Goal: Task Accomplishment & Management: Manage account settings

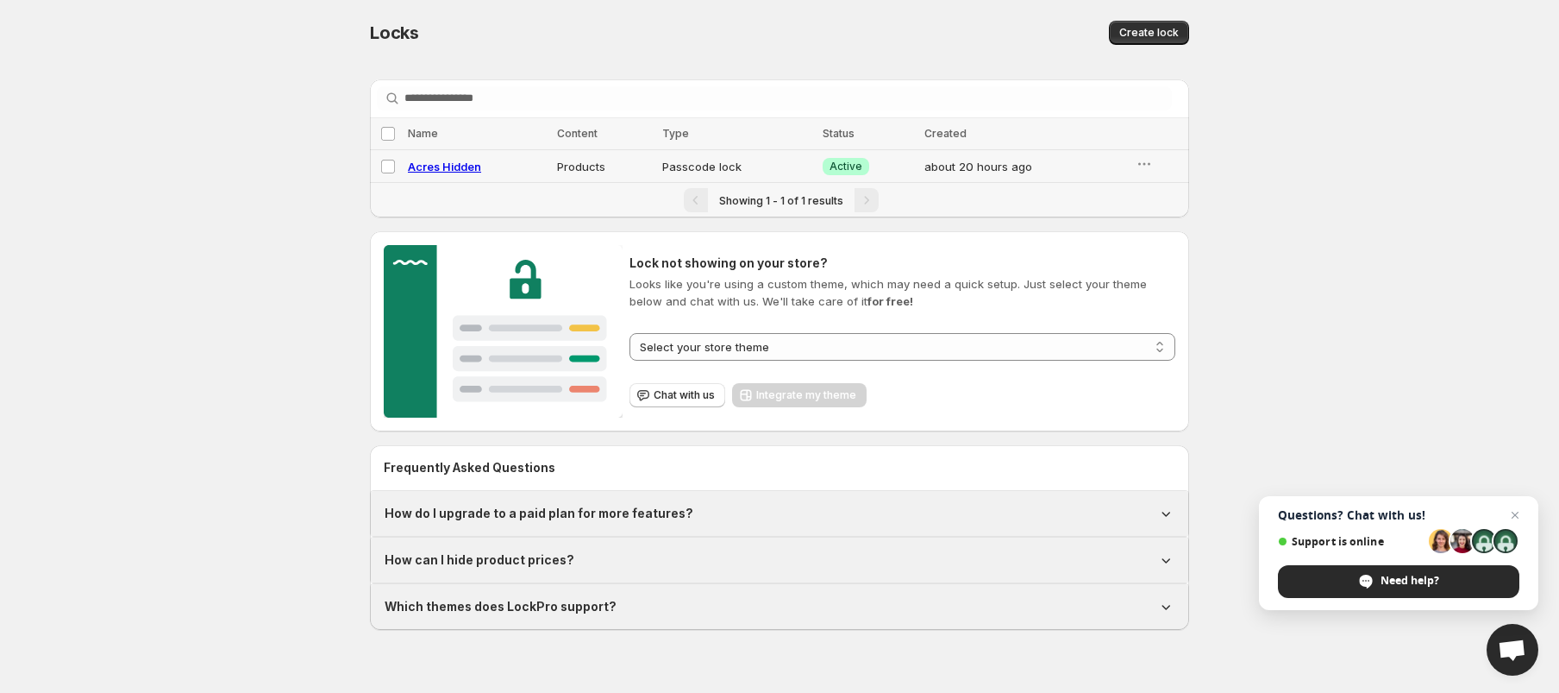
click at [1046, 161] on td "about 20 hours ago" at bounding box center [1024, 166] width 211 height 33
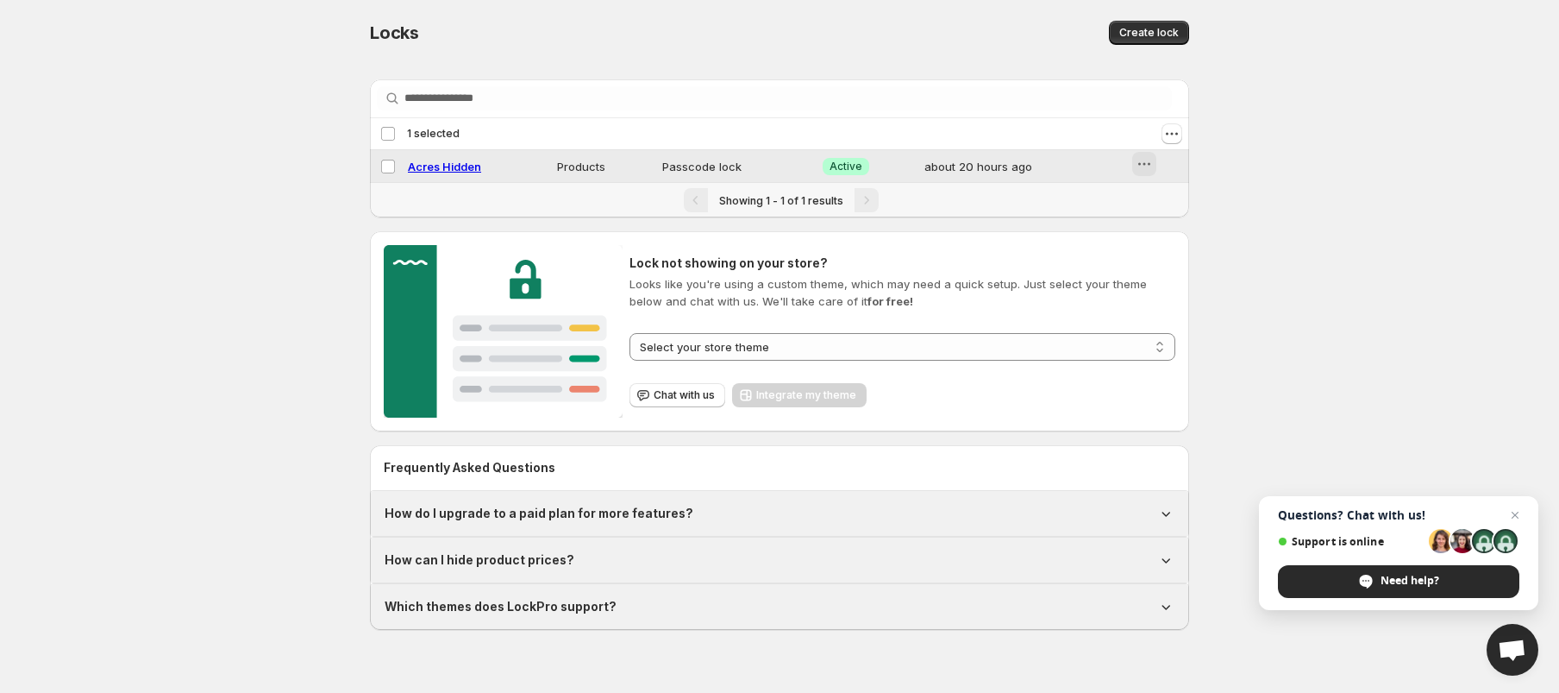
click at [1133, 165] on button "button" at bounding box center [1144, 164] width 24 height 24
click at [1150, 218] on button "Disable" at bounding box center [1157, 230] width 76 height 28
